Goal: Task Accomplishment & Management: Manage account settings

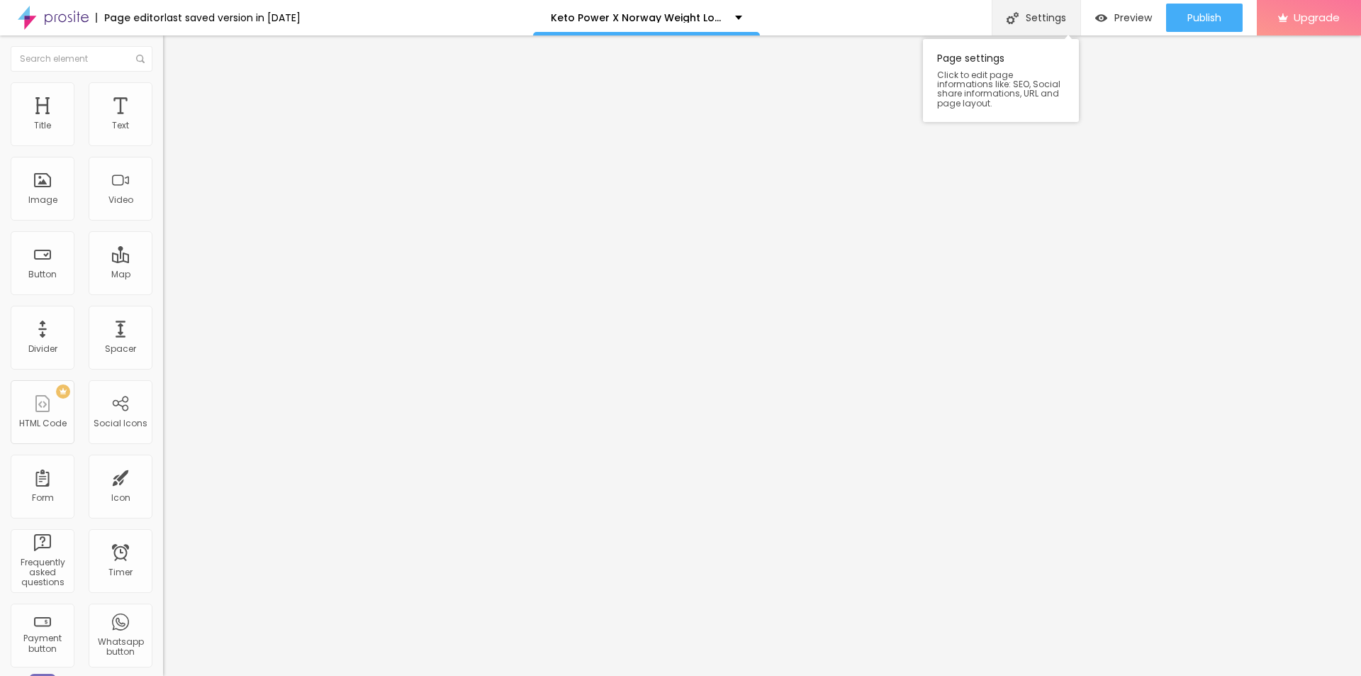
click at [1049, 16] on div "Settings" at bounding box center [1036, 17] width 89 height 35
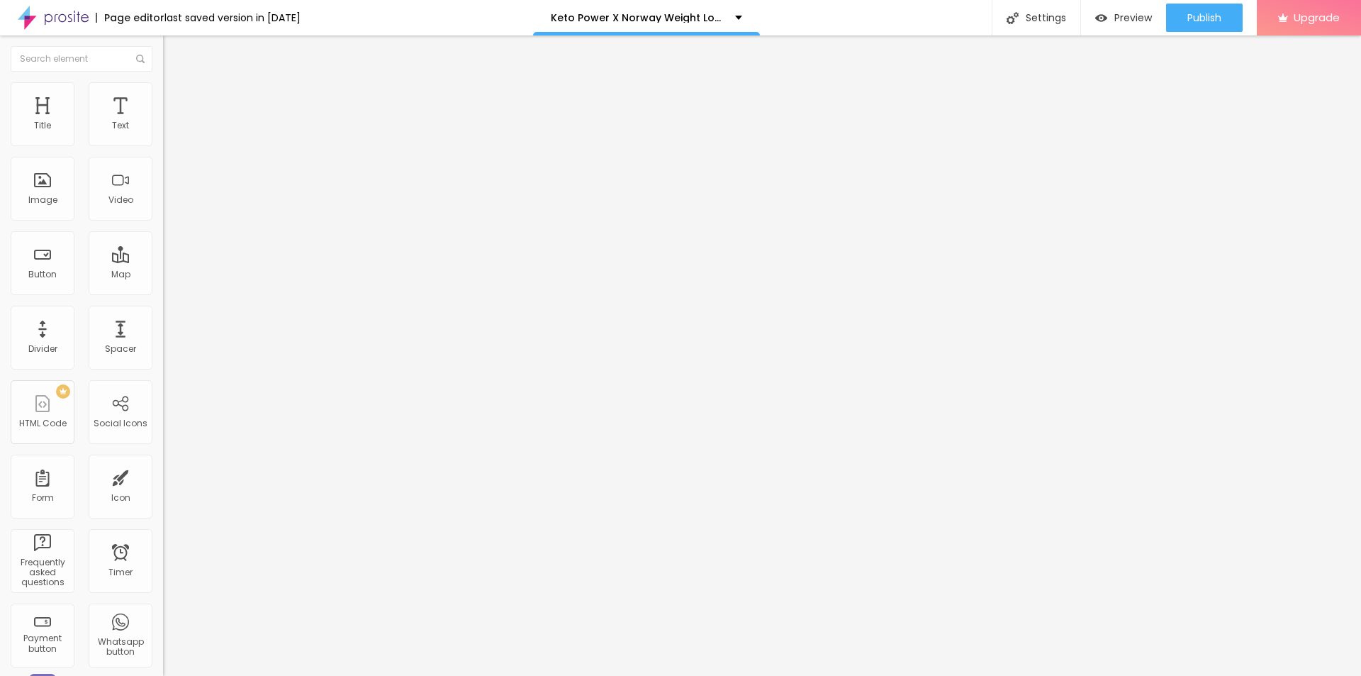
click at [1126, 23] on span "Preview" at bounding box center [1134, 17] width 38 height 11
click at [1020, 16] on div "Settings" at bounding box center [1036, 17] width 89 height 35
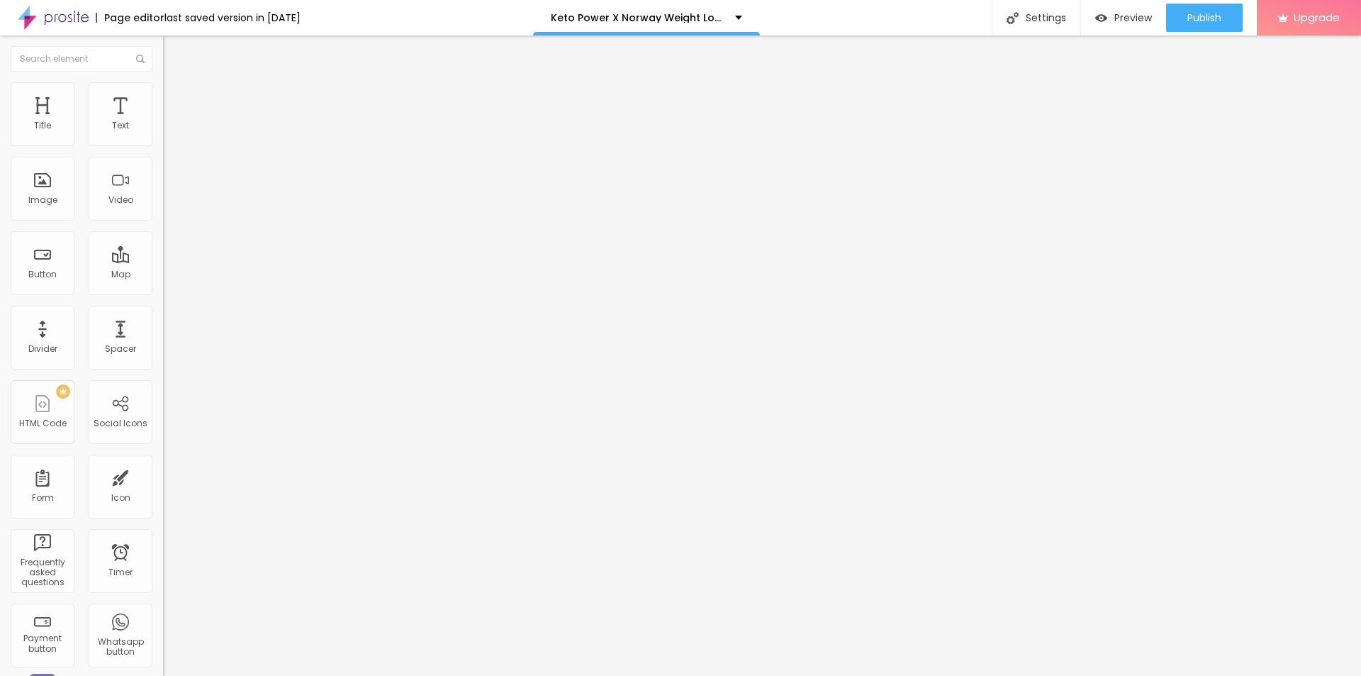
scroll to position [8, 0]
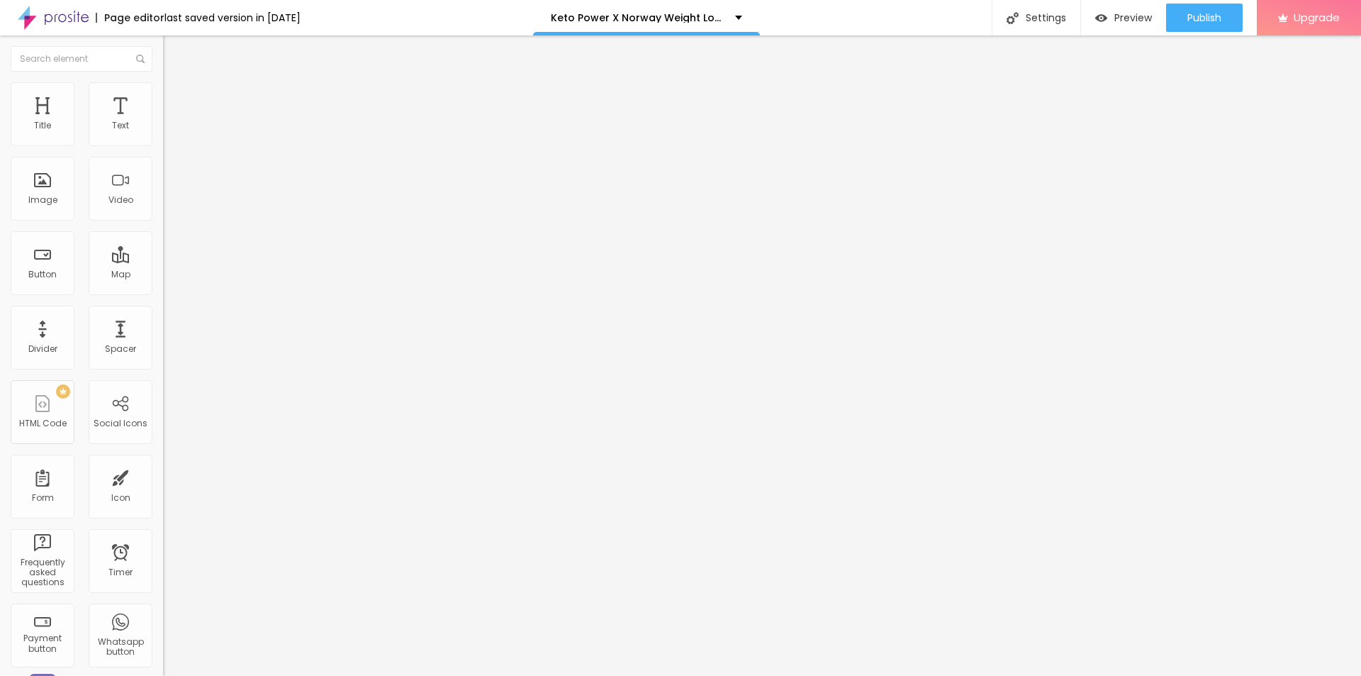
click at [163, 122] on span "Change image" at bounding box center [201, 116] width 76 height 12
click at [163, 143] on input "text" at bounding box center [248, 136] width 170 height 14
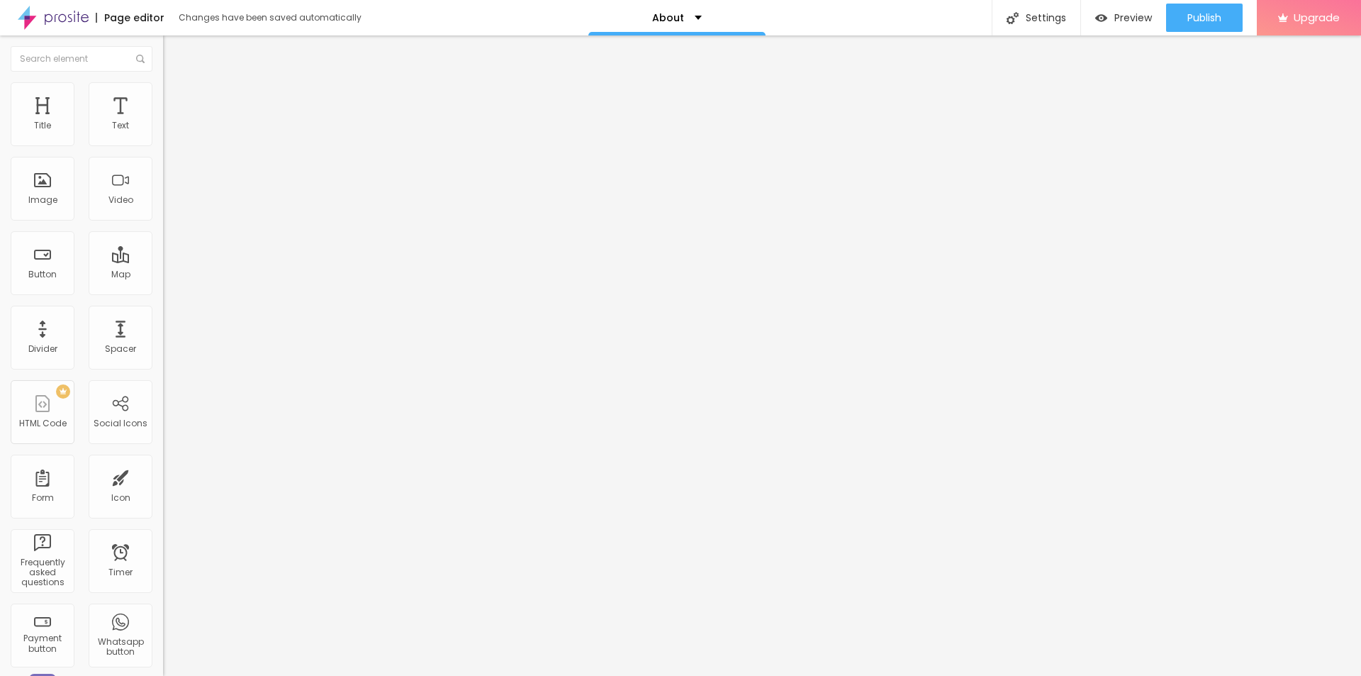
click at [163, 143] on input "text" at bounding box center [248, 136] width 170 height 14
paste input "Keto Power X [GEOGRAPHIC_DATA]"
type input "Keto Power X [GEOGRAPHIC_DATA]"
click at [163, 291] on input "https://" at bounding box center [248, 284] width 170 height 14
paste input "[DOMAIN_NAME][URL][DOMAIN_NAME]"
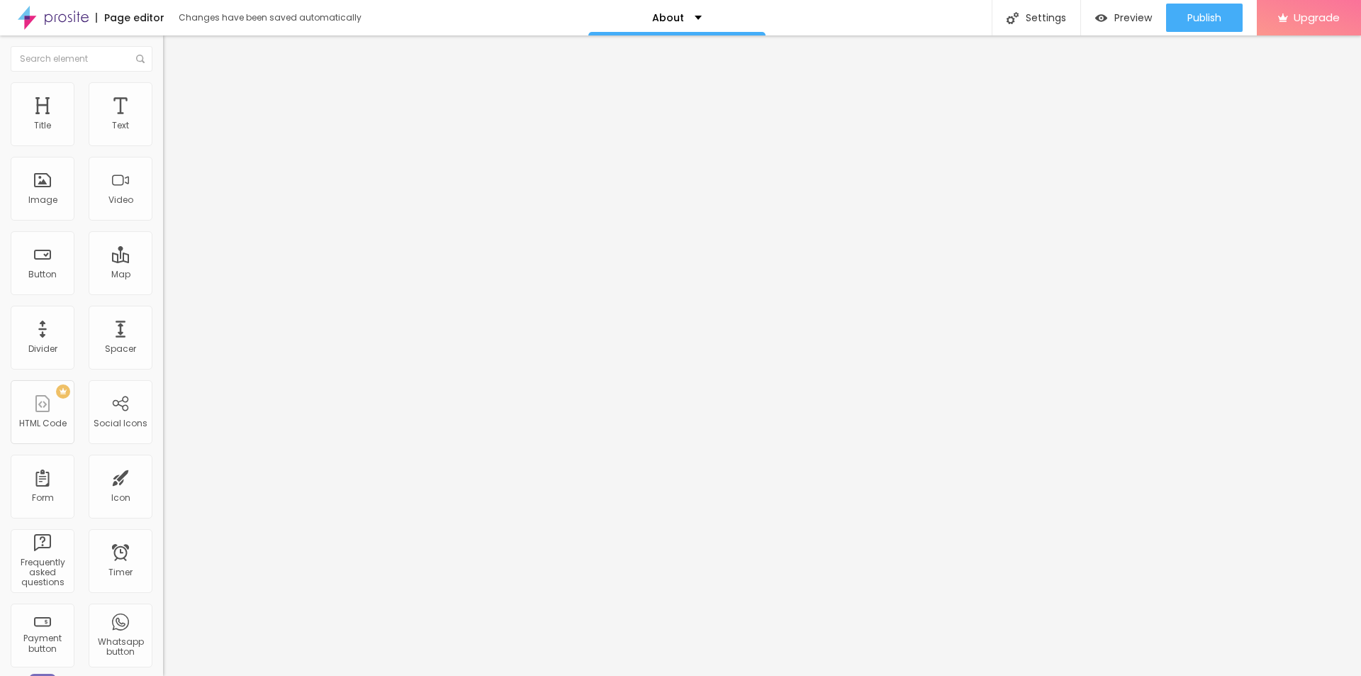
scroll to position [0, 84]
type input "[URL][DOMAIN_NAME][DOMAIN_NAME]"
click at [163, 286] on div "Facebook" at bounding box center [244, 290] width 163 height 9
click at [163, 482] on input "https://" at bounding box center [248, 489] width 170 height 14
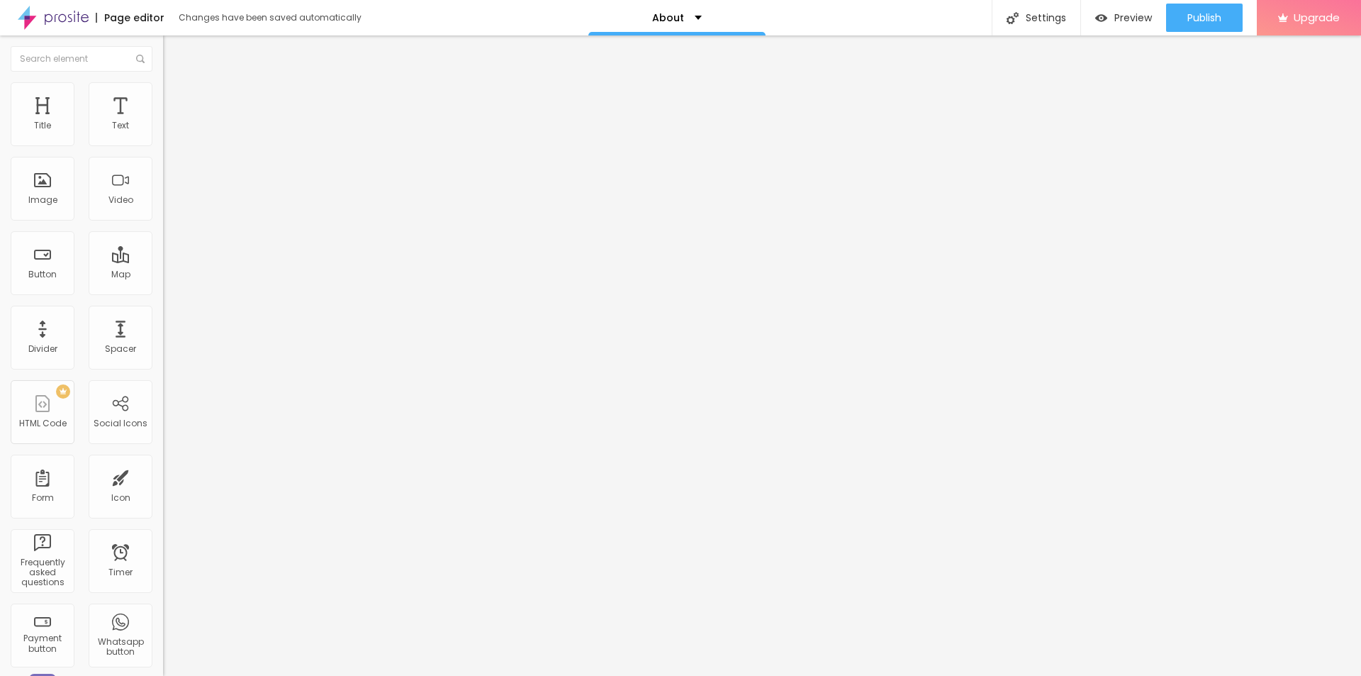
paste input "[DOMAIN_NAME][URL]"
type input "[URL][DOMAIN_NAME]"
click at [163, 530] on div "Instagram" at bounding box center [244, 628] width 163 height 196
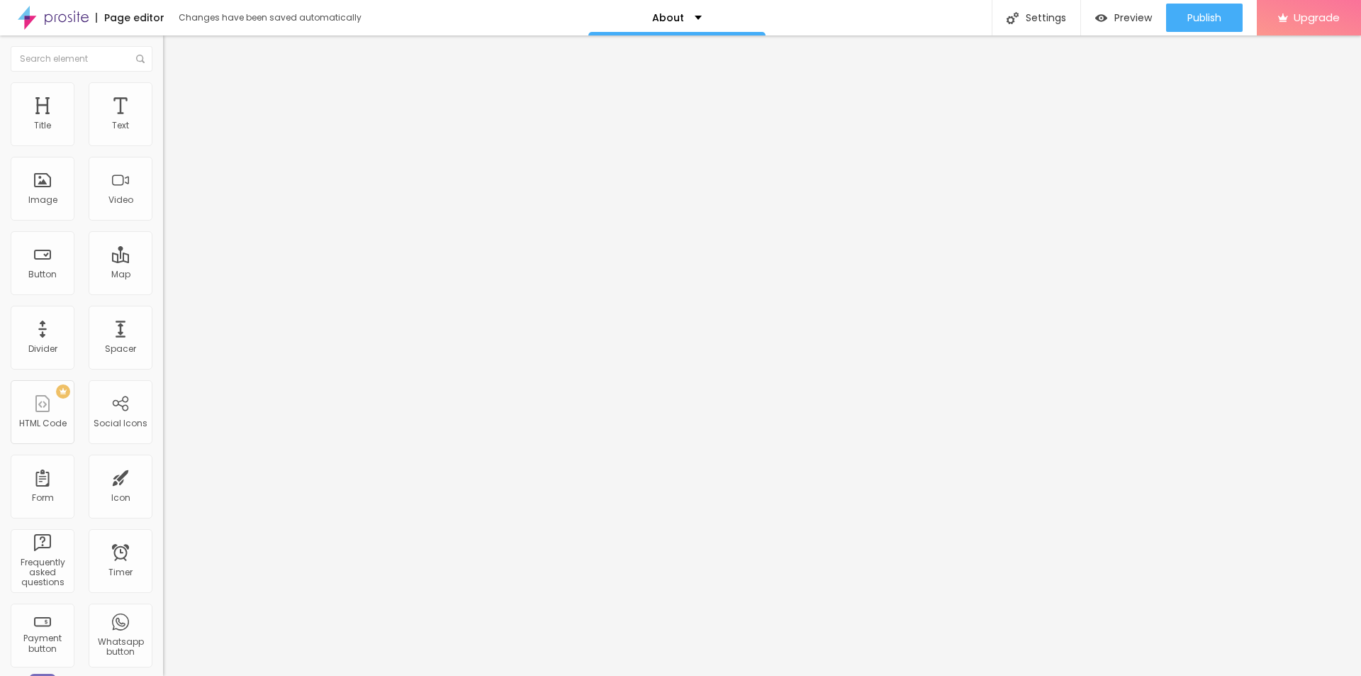
paste input "[DOMAIN_NAME][URL][DOMAIN_NAME]"
type input "[URL][DOMAIN_NAME][DOMAIN_NAME]"
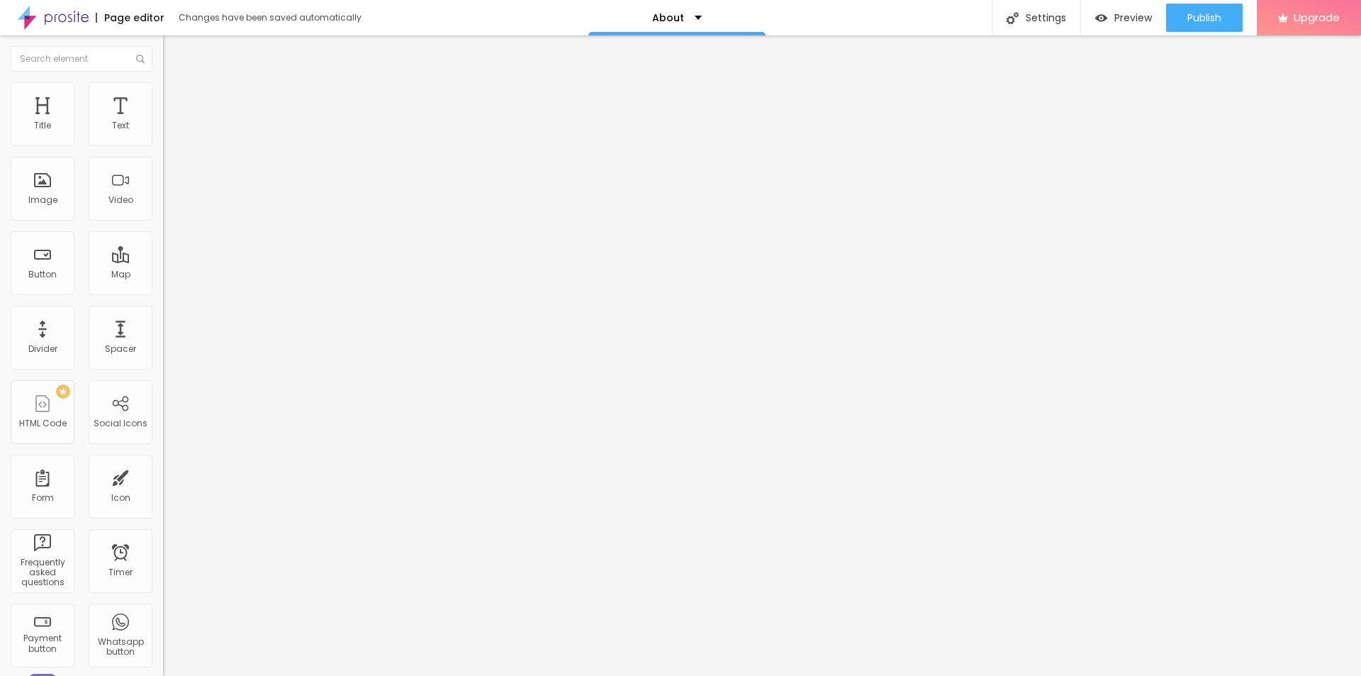
paste input "[DOMAIN_NAME][URL][DOMAIN_NAME]"
type input "[URL][DOMAIN_NAME][DOMAIN_NAME]"
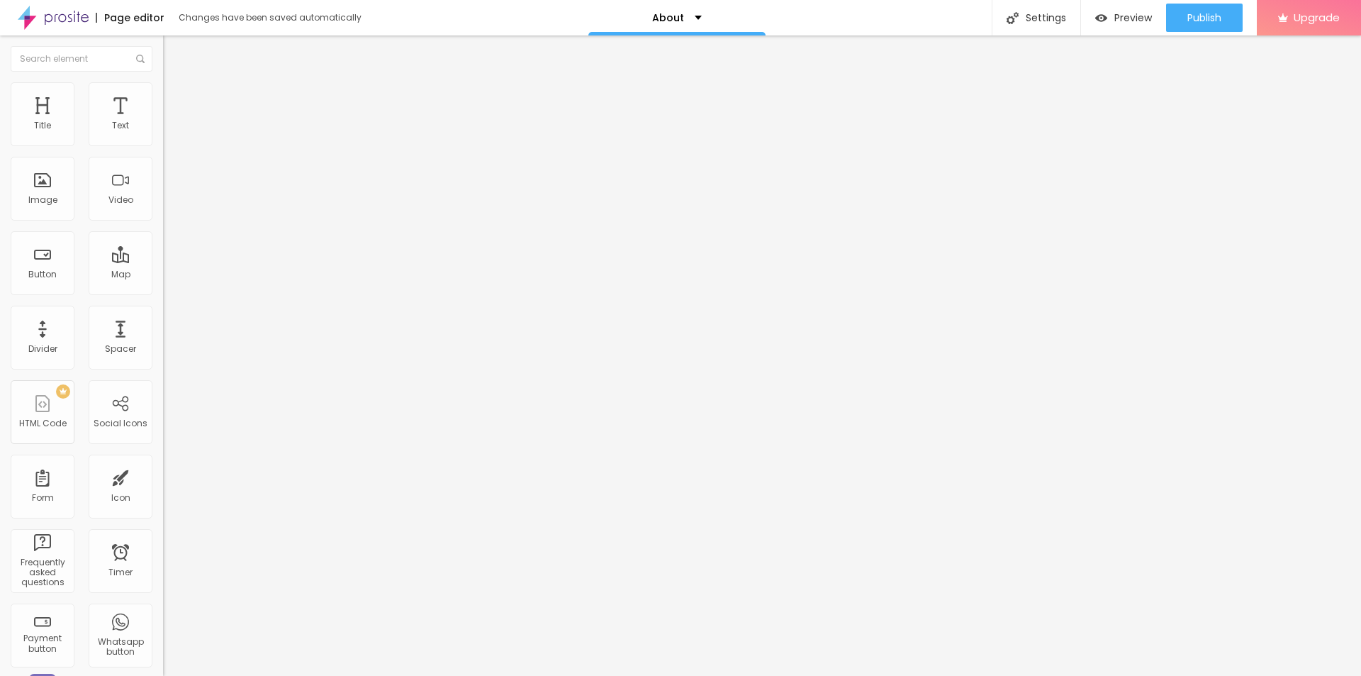
scroll to position [0, 0]
click at [163, 399] on div "Edit Social Icons Content Style Advanced Facebook Social Facebook URL address […" at bounding box center [244, 355] width 163 height 640
click at [1224, 14] on button "Publish" at bounding box center [1204, 18] width 77 height 28
click at [1123, 94] on link "View page" at bounding box center [1164, 98] width 128 height 9
click at [174, 46] on div "Edit Text" at bounding box center [206, 51] width 65 height 11
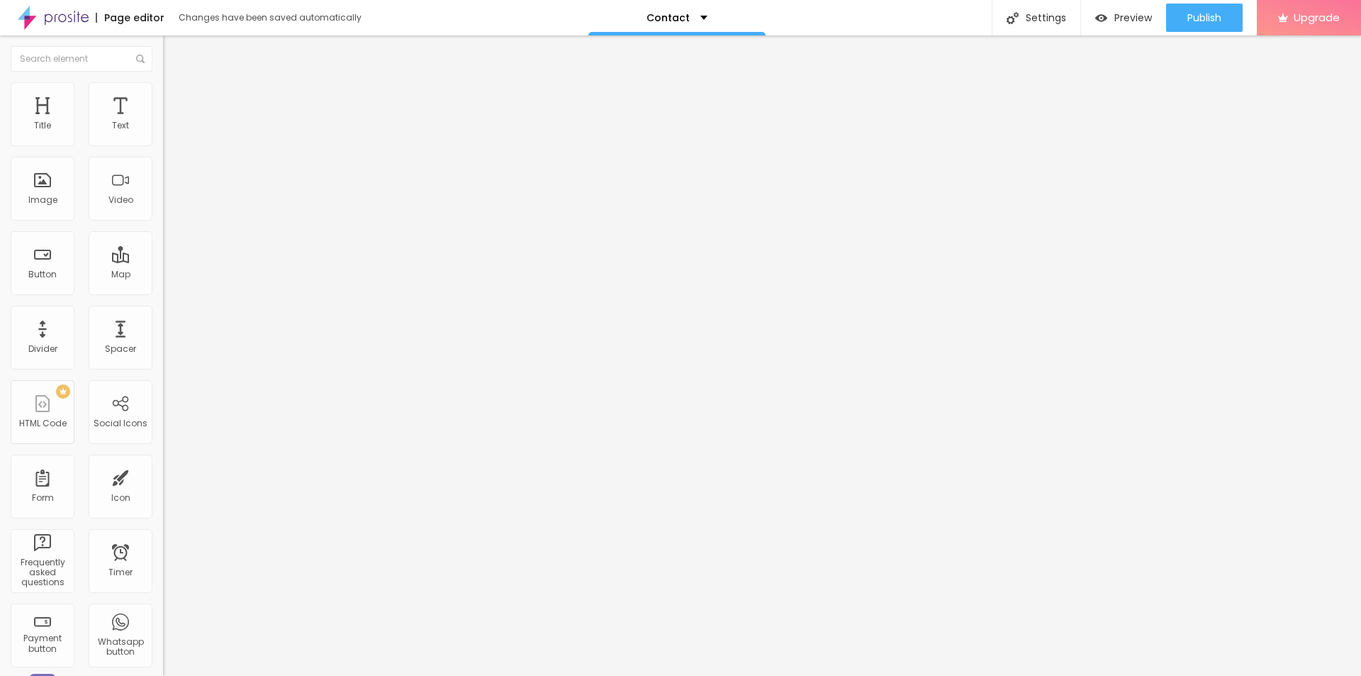
type input "17"
type input "18"
type input "19"
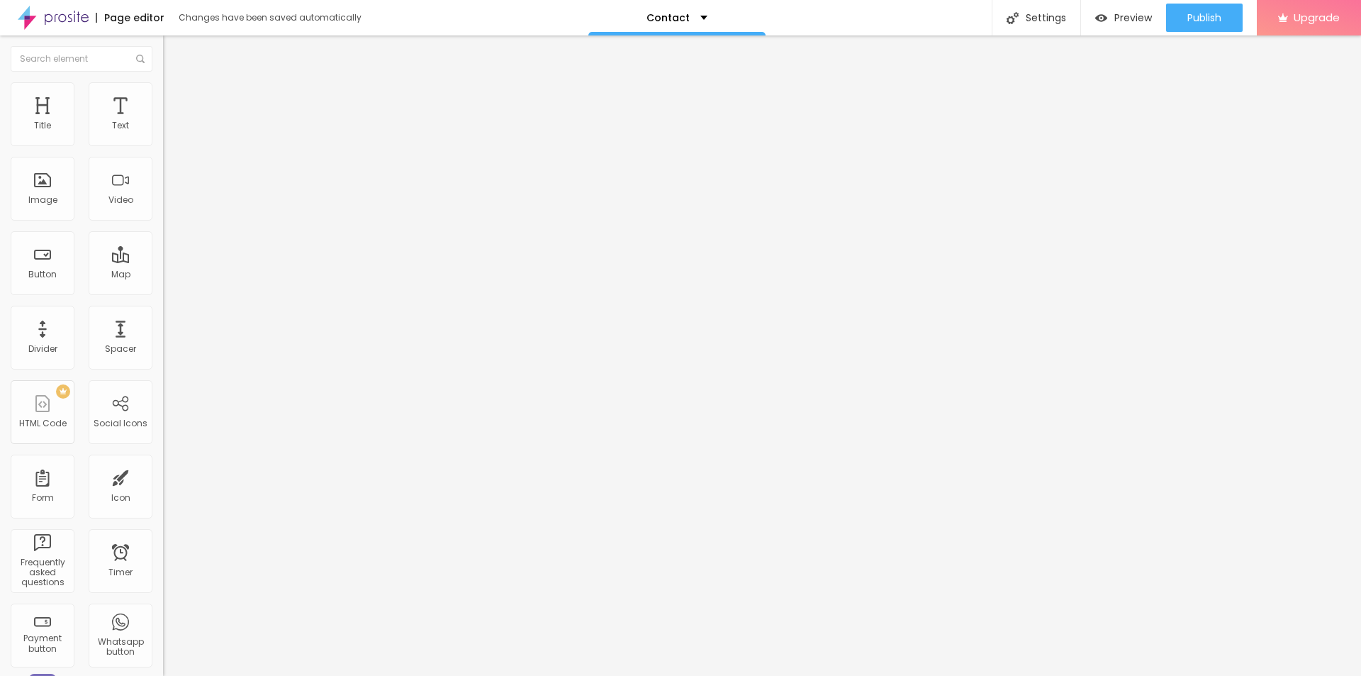
type input "19"
type input "20"
type input "21"
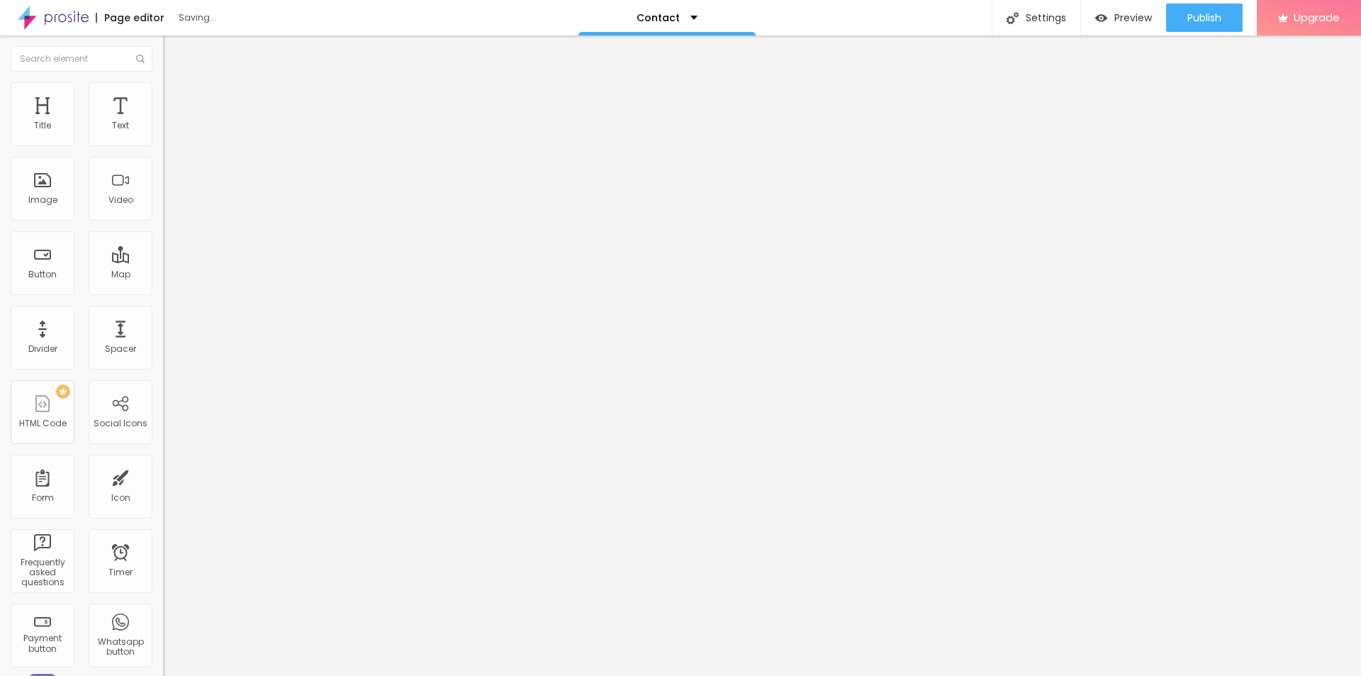
type input "22"
type input "23"
drag, startPoint x: 64, startPoint y: 140, endPoint x: 87, endPoint y: 145, distance: 23.8
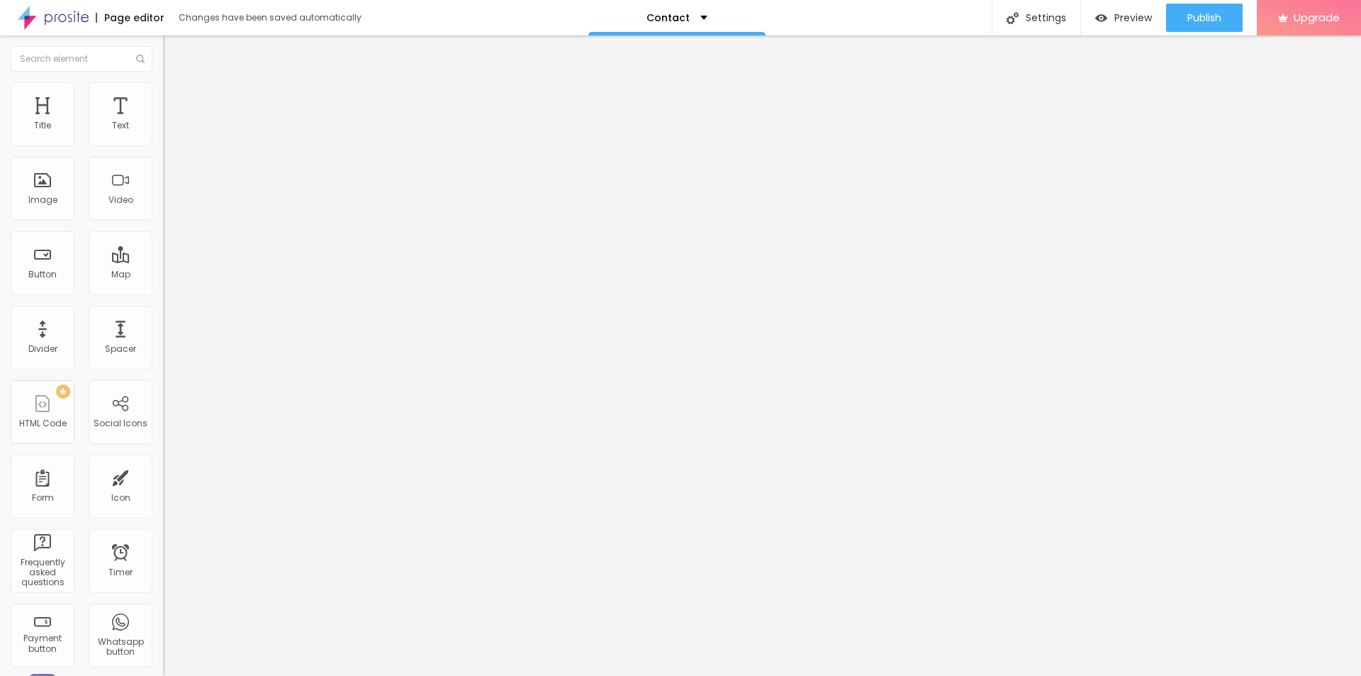
type input "23"
click at [163, 261] on input "range" at bounding box center [208, 266] width 91 height 11
click at [163, 365] on div "Edit Text Style Advanced 23 Font size 0 Letter spacing 1.3 Line height 0 Word s…" at bounding box center [244, 355] width 163 height 640
click at [1169, 8] on button "Publish" at bounding box center [1204, 18] width 77 height 28
click at [1138, 99] on link "View page" at bounding box center [1164, 98] width 128 height 9
